Goal: Information Seeking & Learning: Learn about a topic

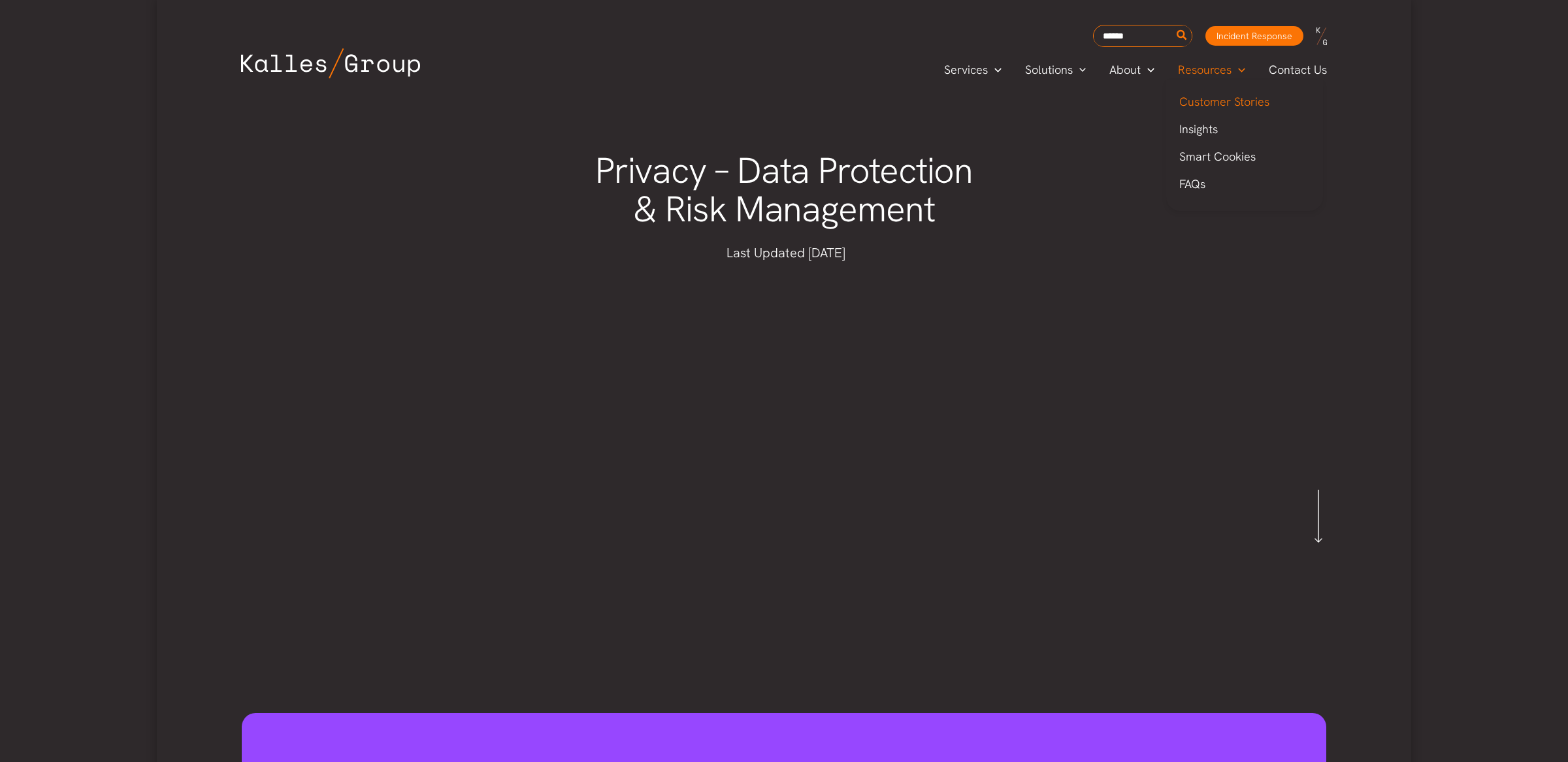
click at [1201, 100] on span "Customer Stories" at bounding box center [1224, 102] width 90 height 15
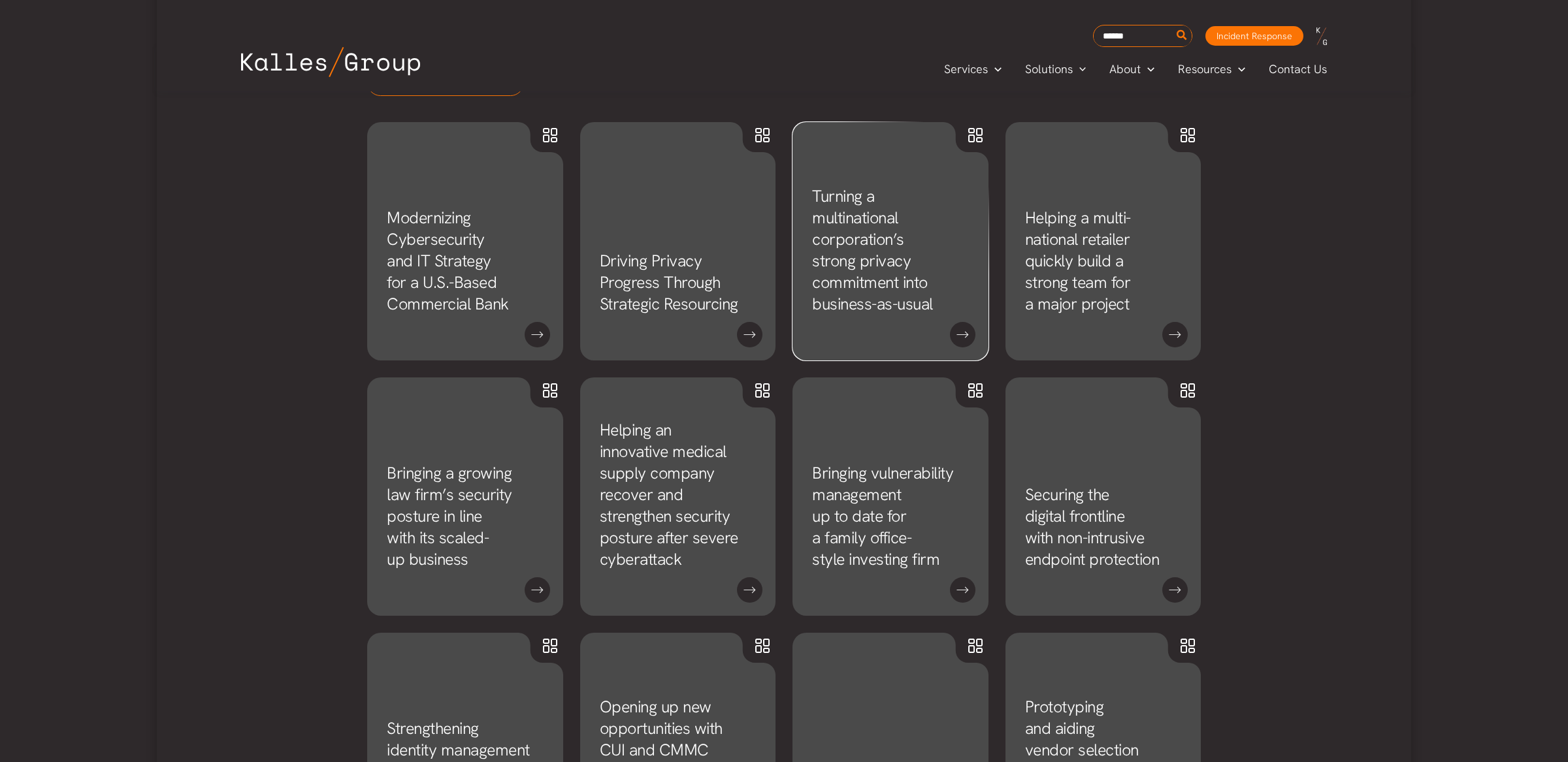
scroll to position [703, 0]
click at [479, 297] on link "Modernizing Cybersecurity and IT Strategy for a U.S.-Based Commercial Bank" at bounding box center [447, 258] width 122 height 108
click at [420, 265] on link "Modernizing Cybersecurity and IT Strategy for a U.S.-Based Commercial Bank" at bounding box center [447, 258] width 122 height 108
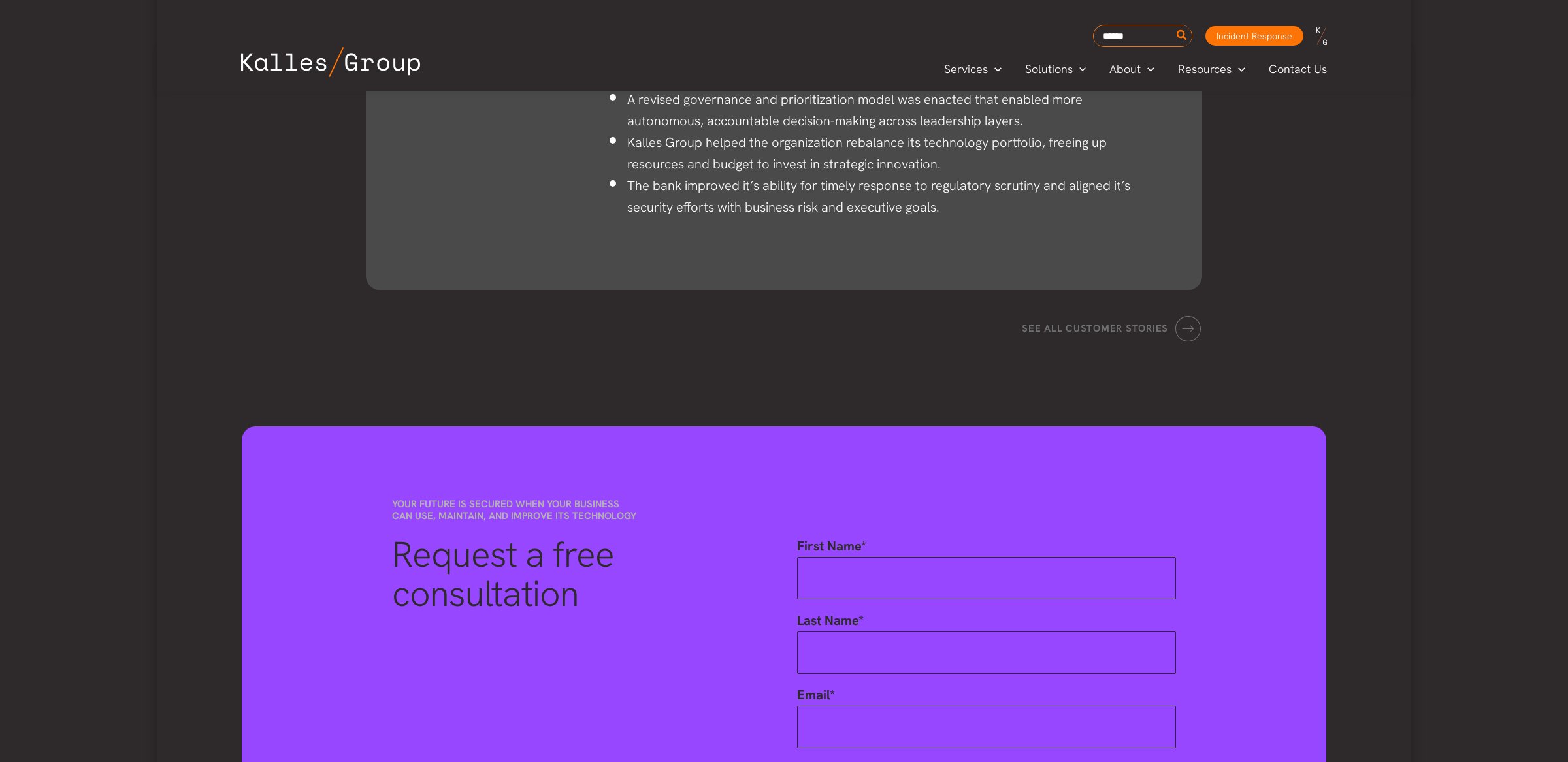
scroll to position [1600, 0]
